Goal: Information Seeking & Learning: Understand process/instructions

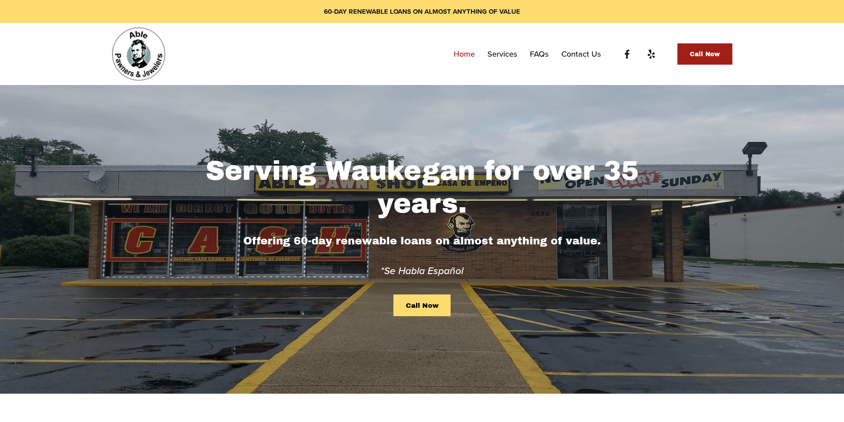
click at [499, 53] on link "Services" at bounding box center [502, 54] width 30 height 16
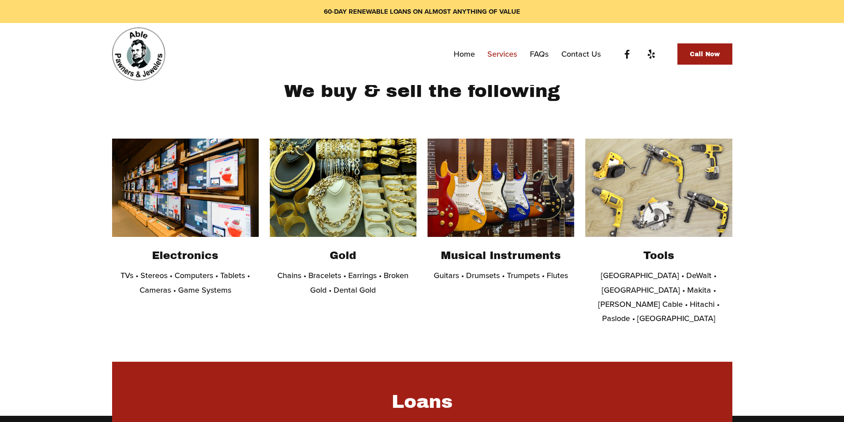
scroll to position [99, 0]
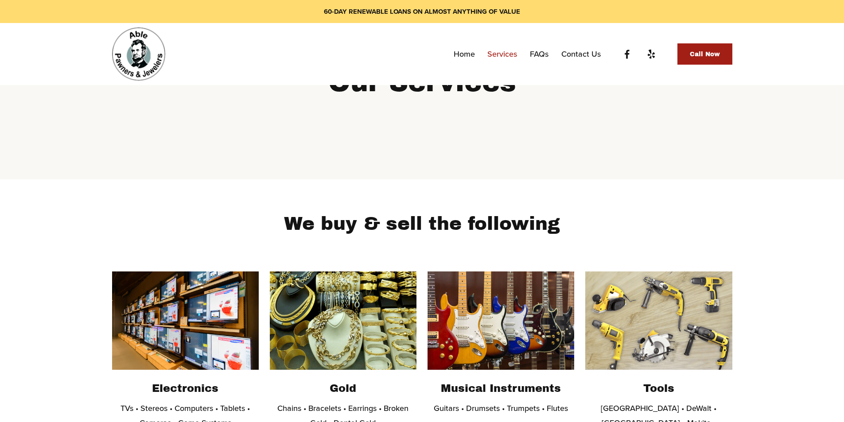
click at [546, 55] on link "FAQs" at bounding box center [539, 54] width 19 height 16
